Goal: Task Accomplishment & Management: Manage account settings

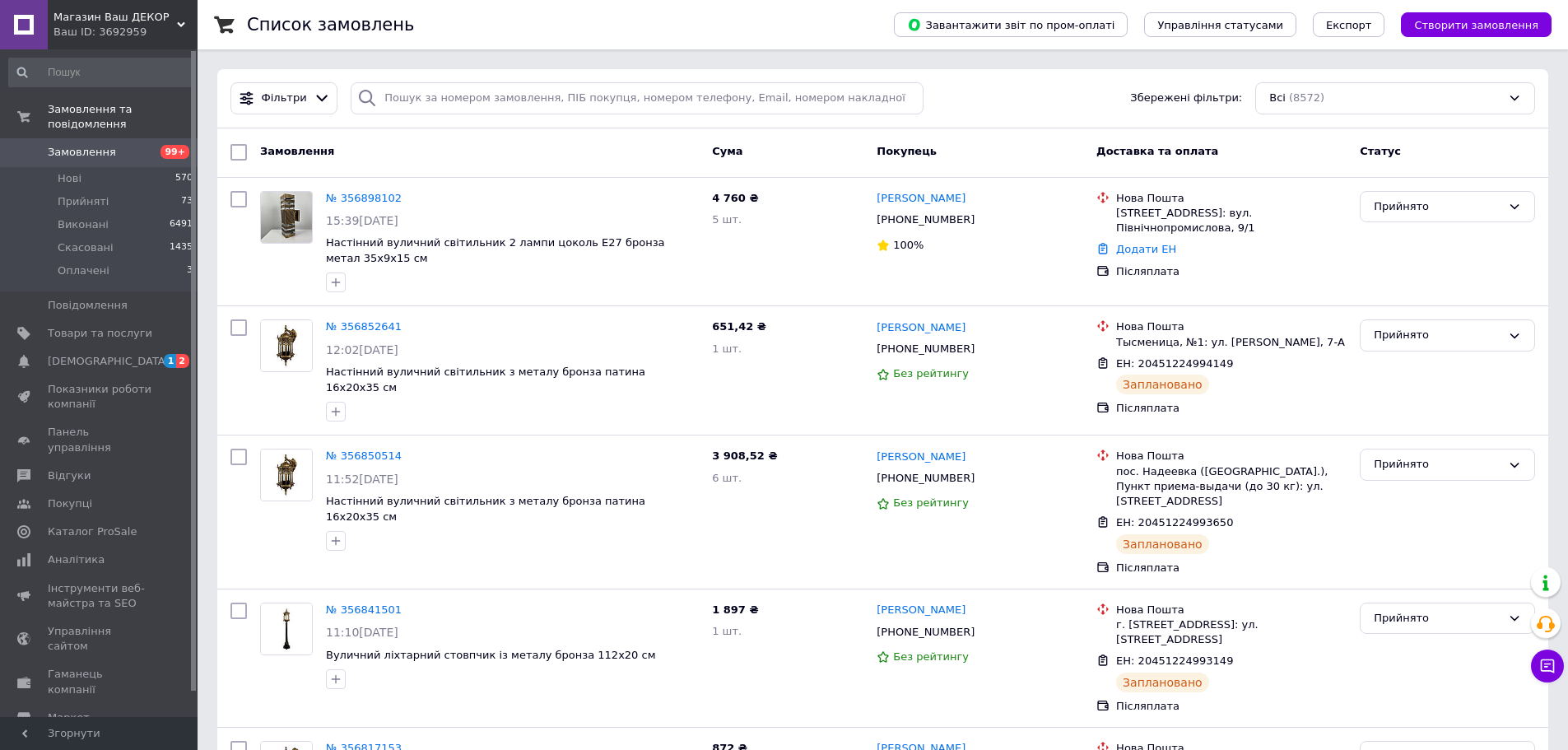
click at [76, 145] on span "Замовлення" at bounding box center [81, 152] width 68 height 15
click at [70, 468] on span "Відгуки" at bounding box center [68, 475] width 43 height 15
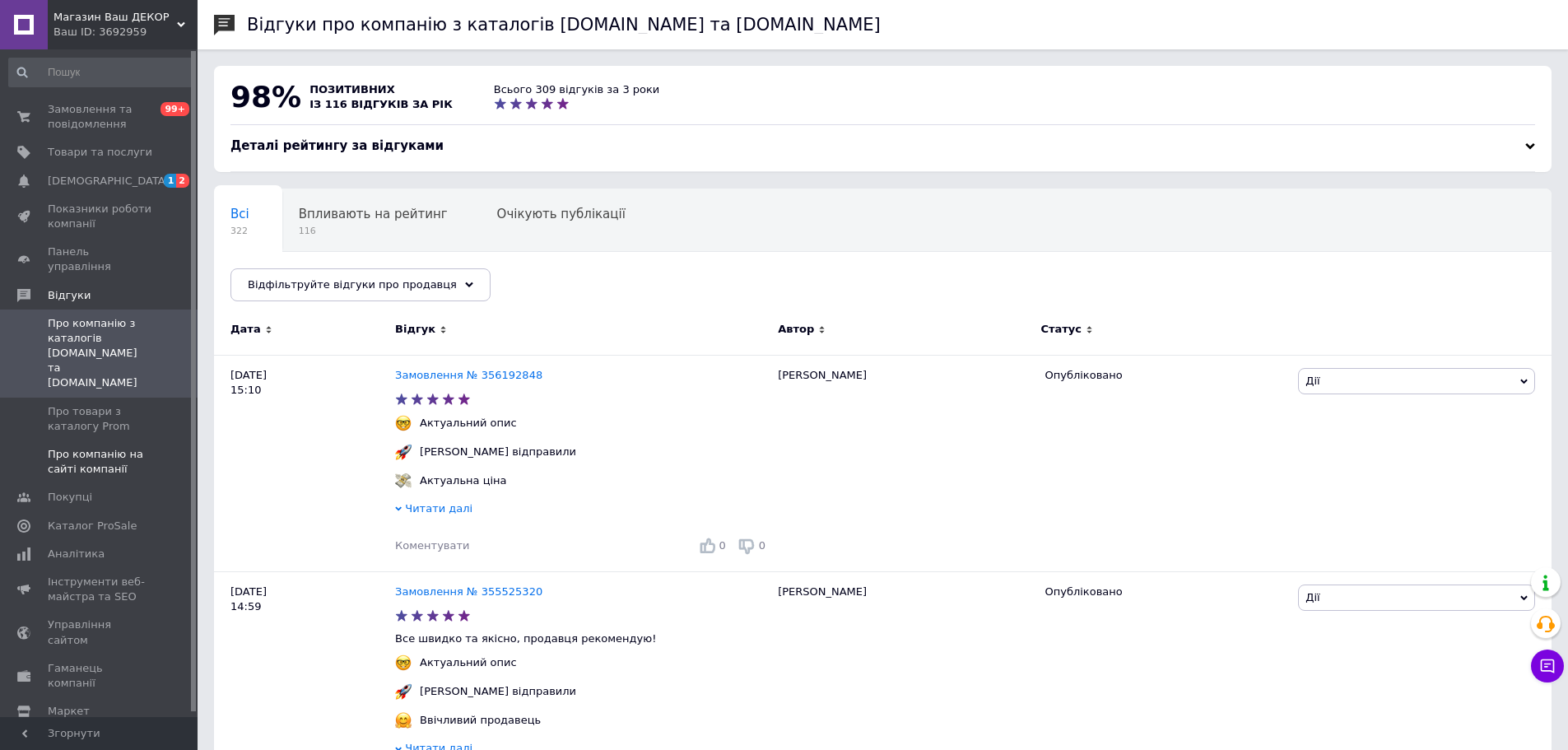
click at [97, 447] on span "Про компанію на сайті компанії" at bounding box center [99, 461] width 105 height 30
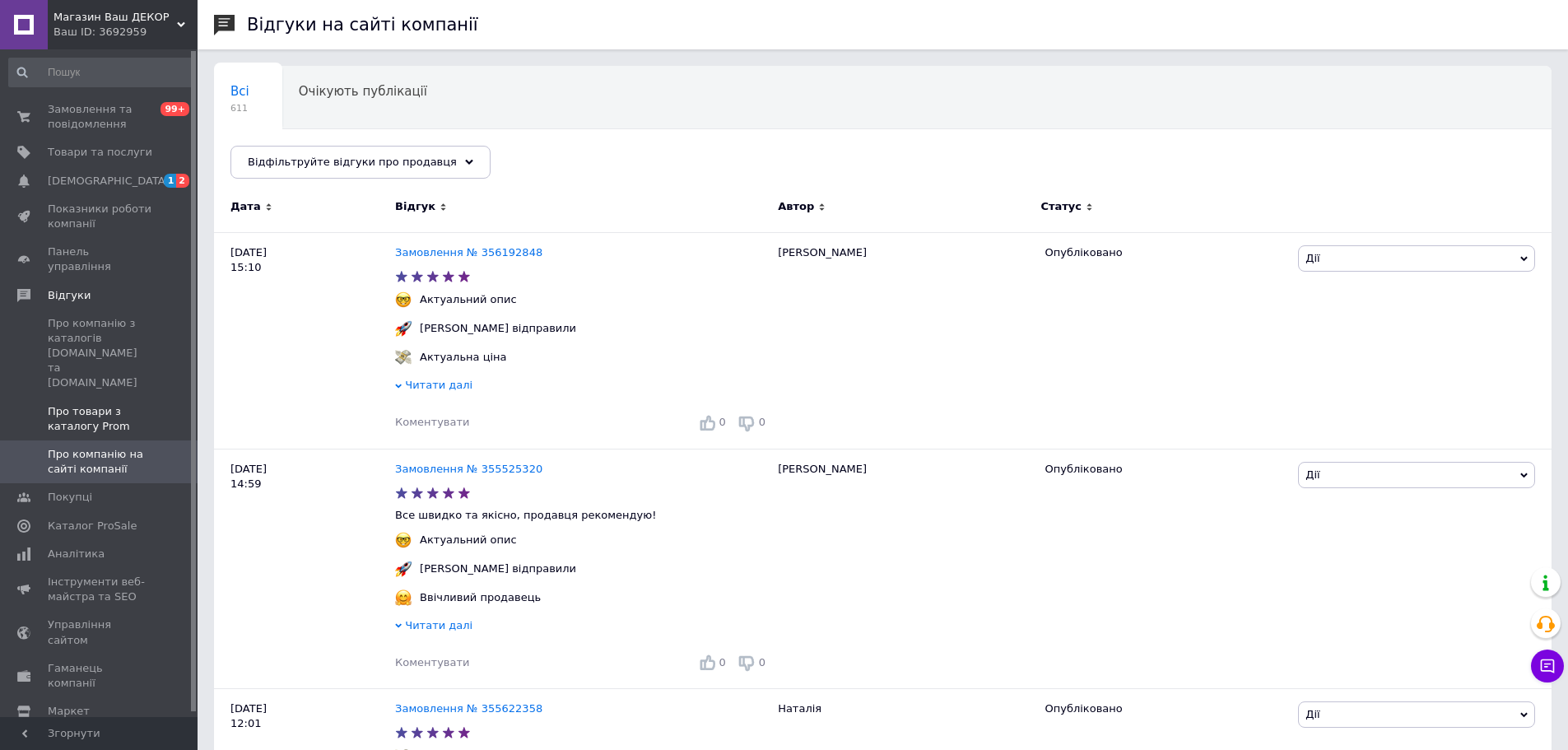
click at [104, 404] on span "Про товари з каталогу Prom" at bounding box center [99, 419] width 105 height 30
